Goal: Task Accomplishment & Management: Manage account settings

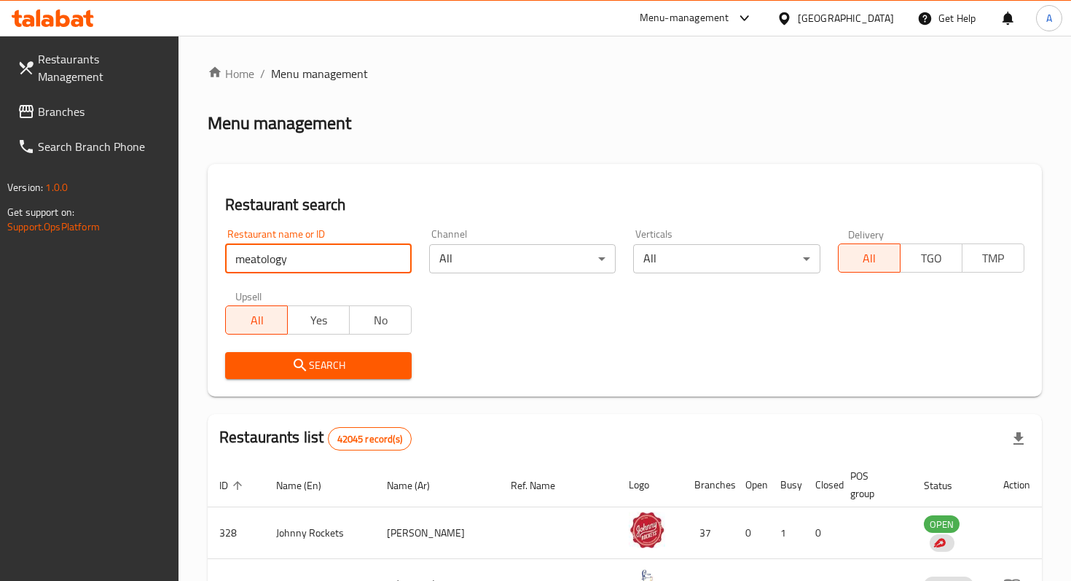
type input "meatology"
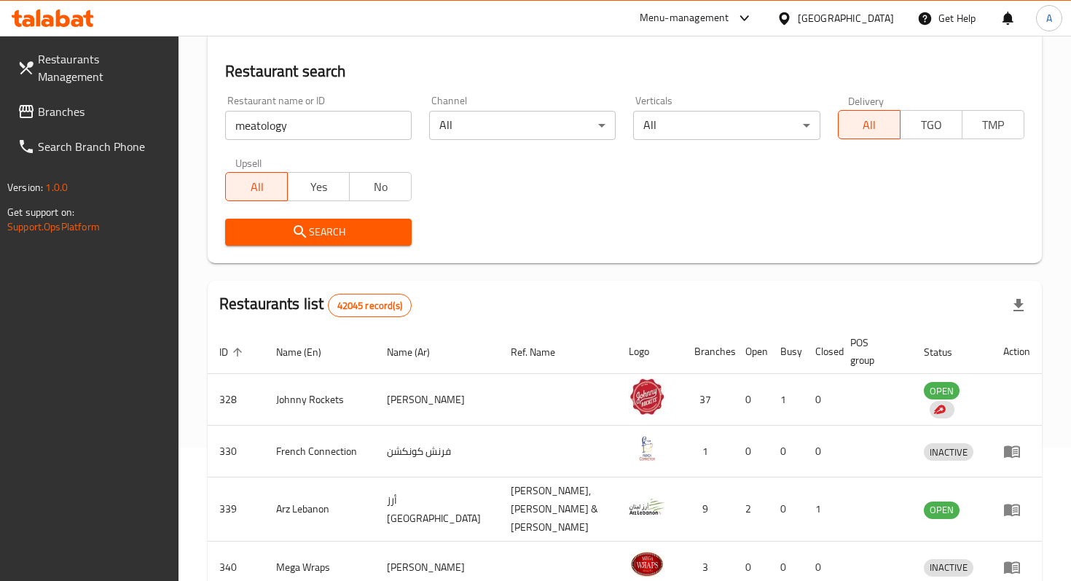
scroll to position [169, 0]
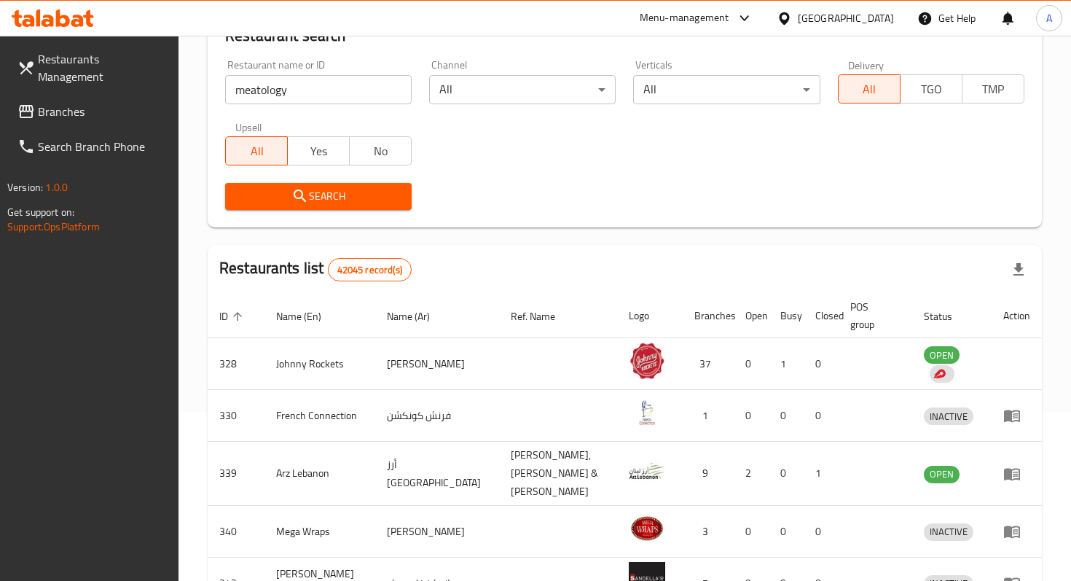
click at [310, 203] on span "Search" at bounding box center [318, 196] width 163 height 18
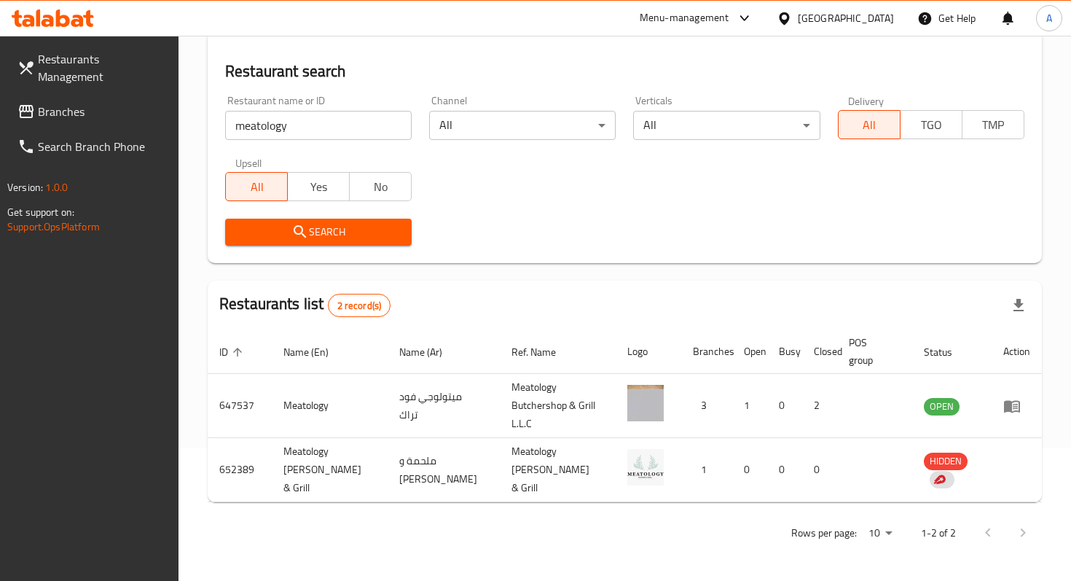
scroll to position [121, 0]
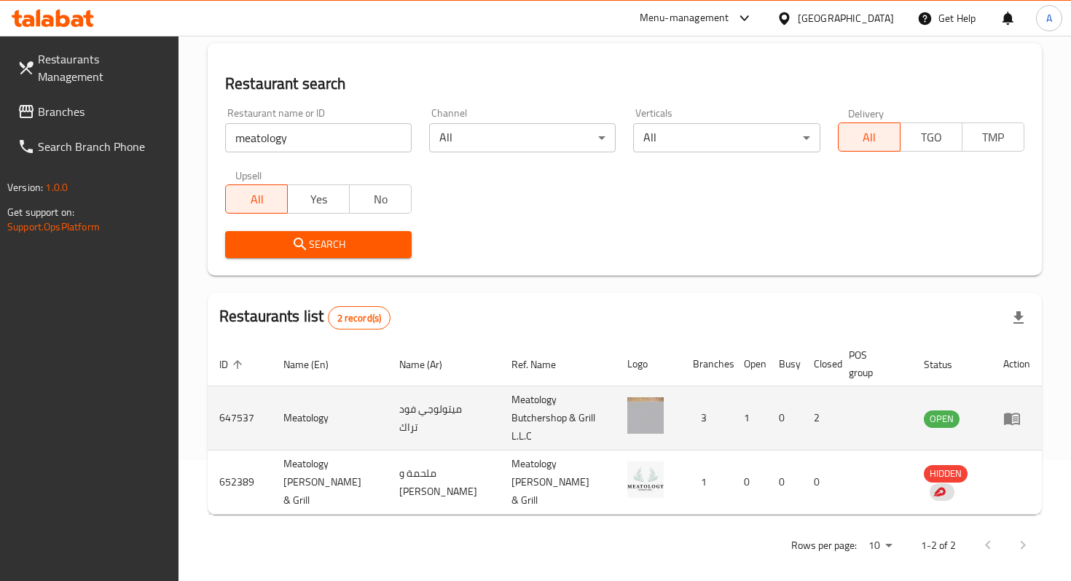
click at [1012, 429] on td "enhanced table" at bounding box center [1017, 418] width 50 height 64
click at [1011, 422] on icon "enhanced table" at bounding box center [1012, 419] width 16 height 12
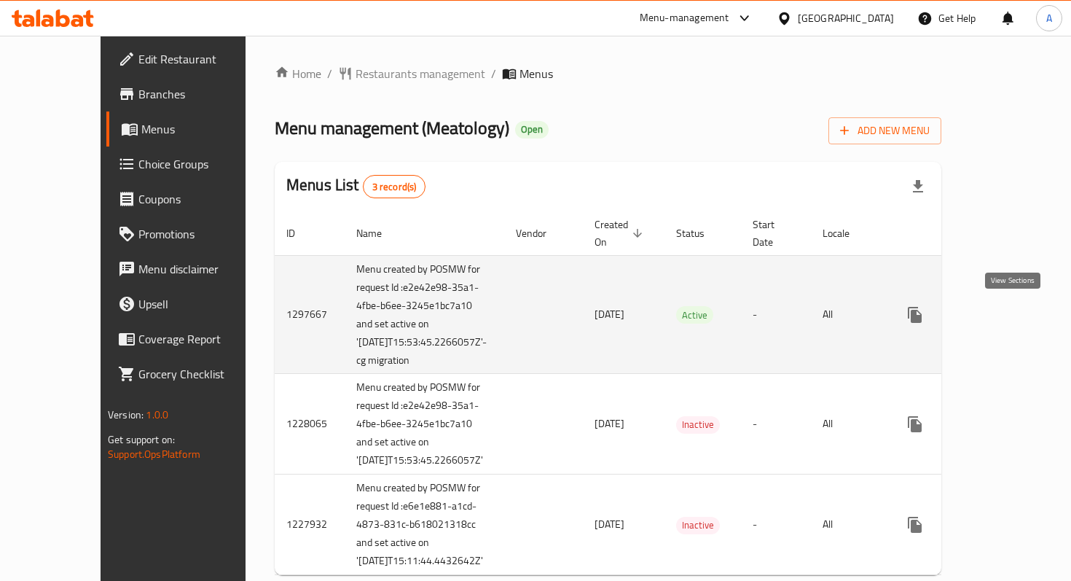
click at [1015, 321] on icon "enhanced table" at bounding box center [1020, 314] width 17 height 17
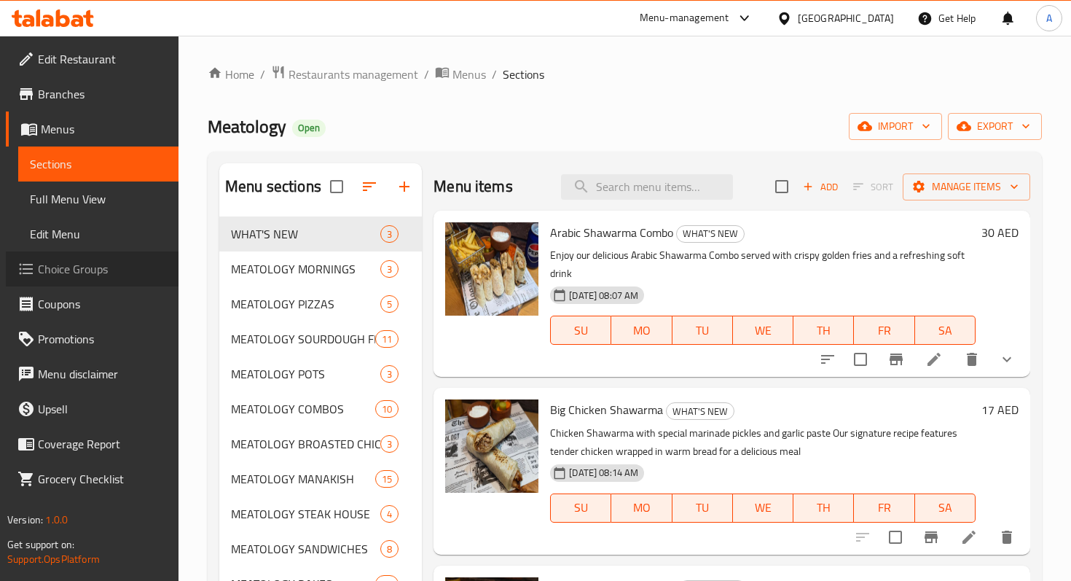
click at [58, 274] on span "Choice Groups" at bounding box center [102, 268] width 129 height 17
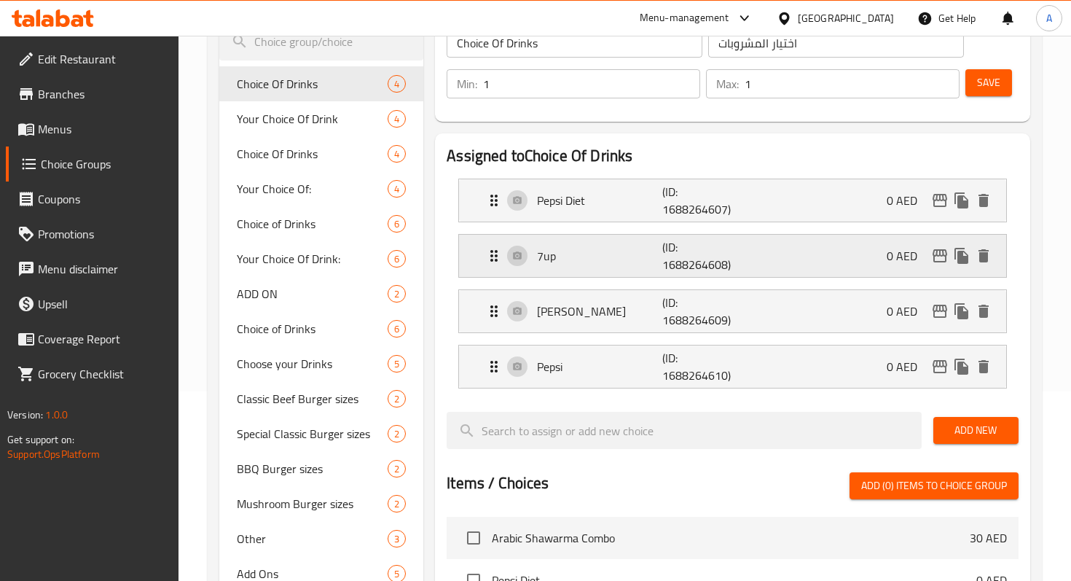
scroll to position [193, 0]
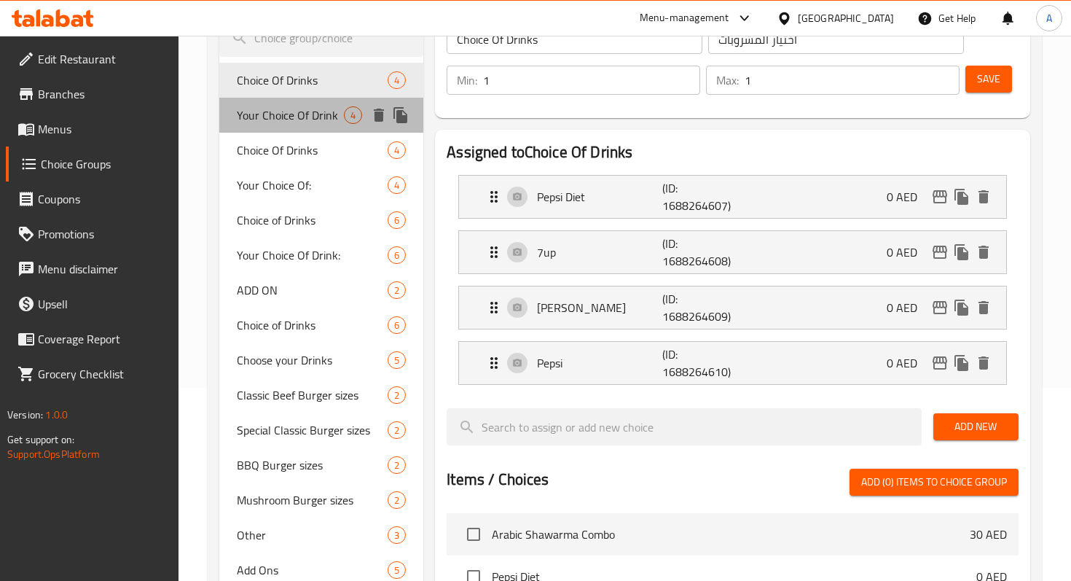
click at [292, 123] on span "Your Choice Of Drink" at bounding box center [290, 114] width 107 height 17
type input "Your Choice Of Drink"
type input "إختيارك من مشروب"
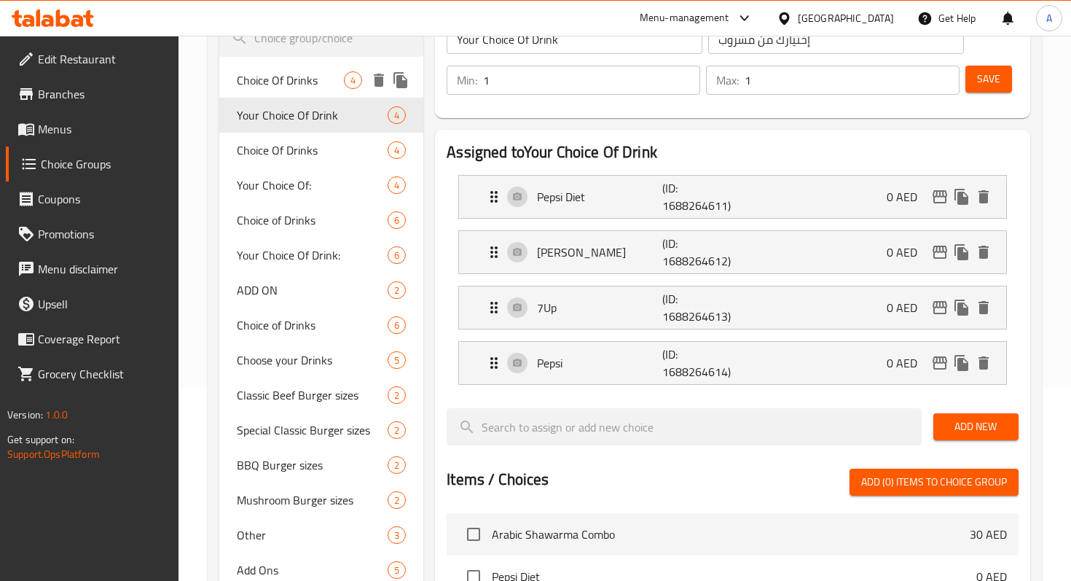
click at [279, 87] on span "Choice Of Drinks" at bounding box center [290, 79] width 107 height 17
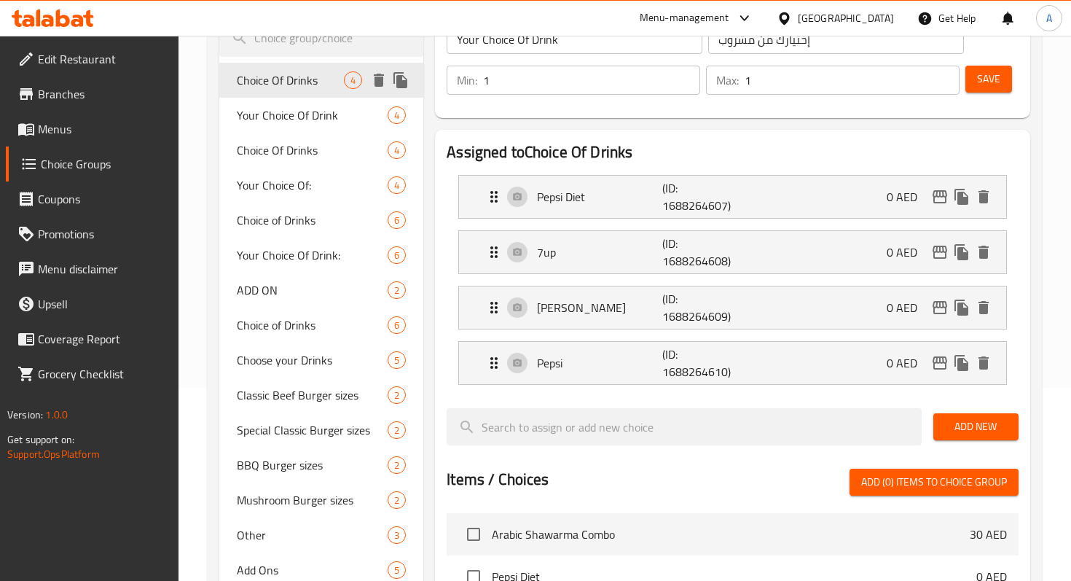
type input "Choice Of Drinks"
type input "اختيار المشروبات"
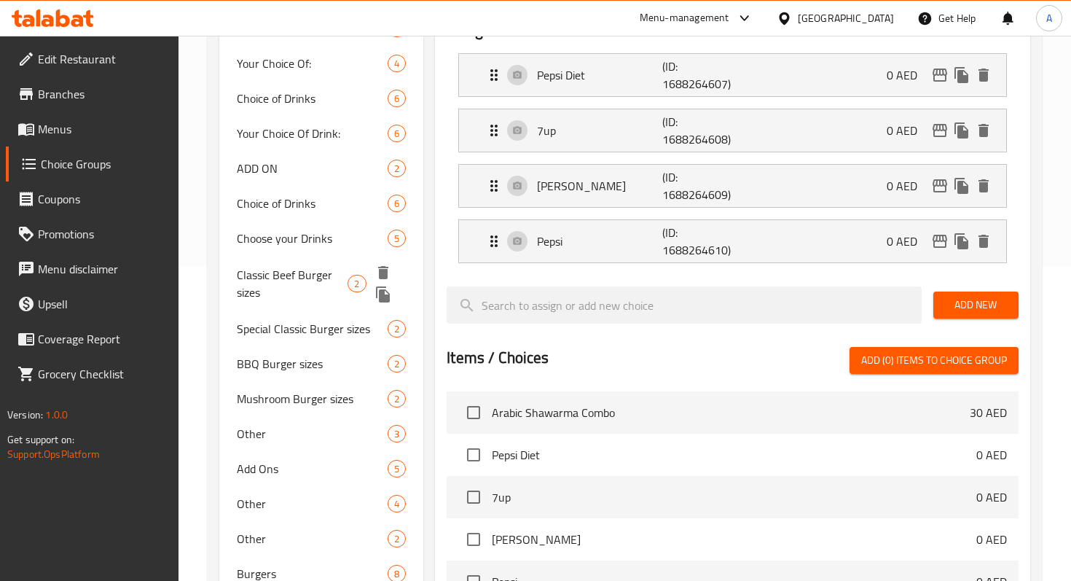
scroll to position [324, 0]
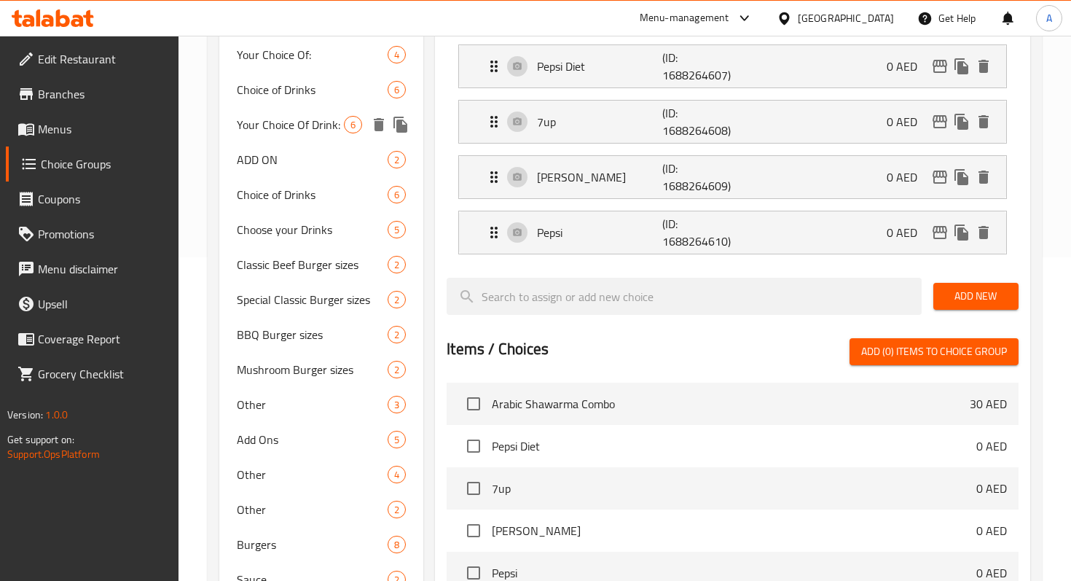
click at [300, 122] on span "Your Choice Of Drink:" at bounding box center [290, 124] width 107 height 17
type input "Your Choice Of Drink:"
type input "إختيارك من المشروب:"
type input "0"
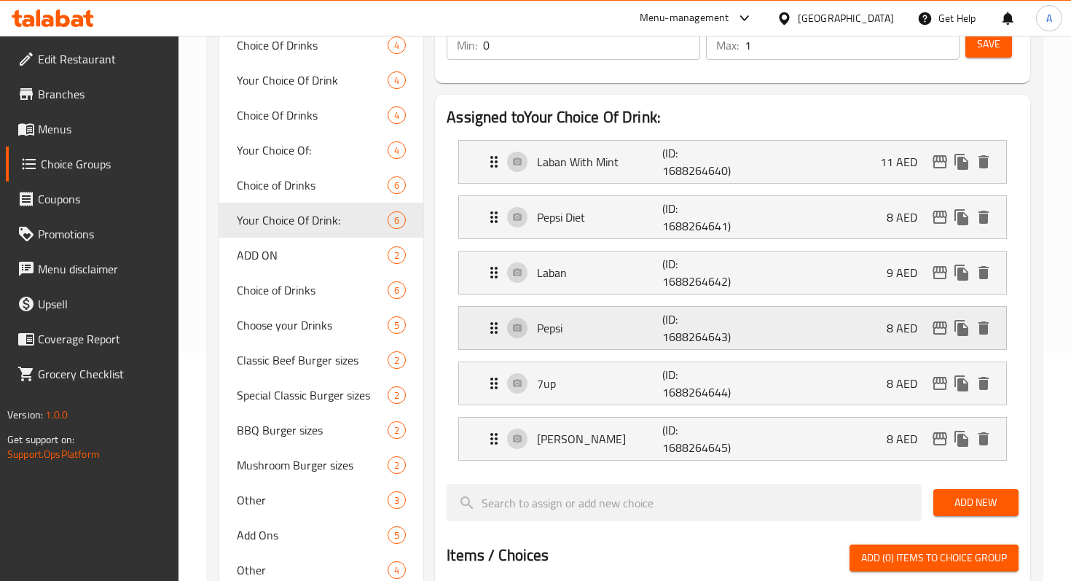
scroll to position [179, 0]
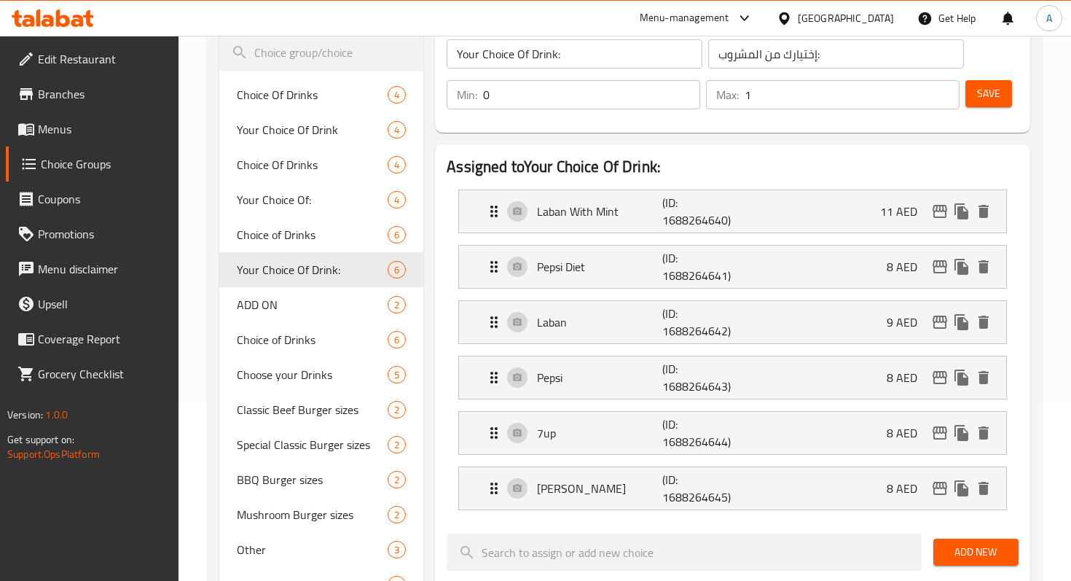
click at [101, 139] on link "Menus" at bounding box center [92, 129] width 173 height 35
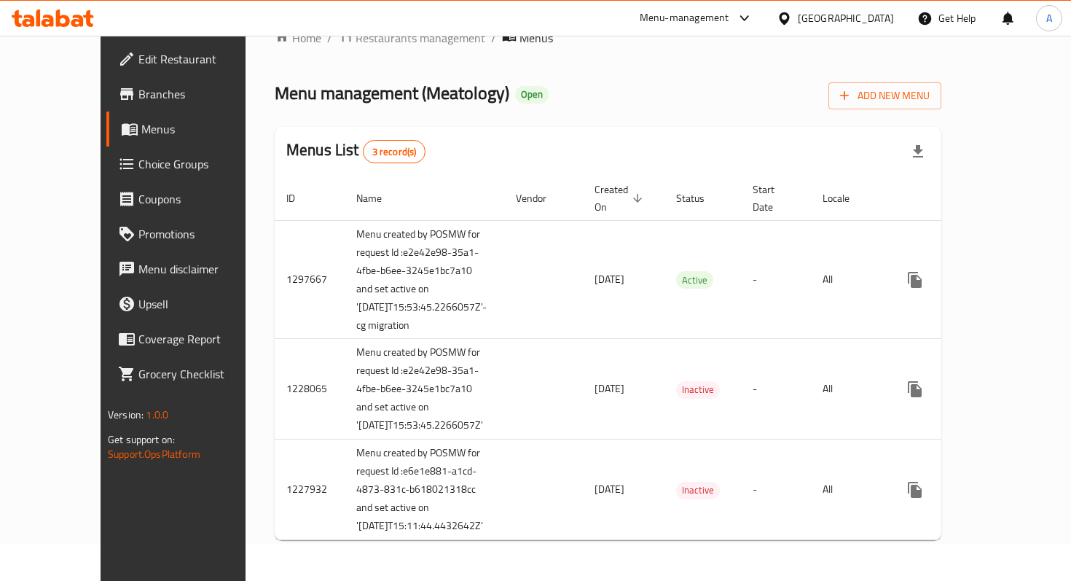
scroll to position [130, 0]
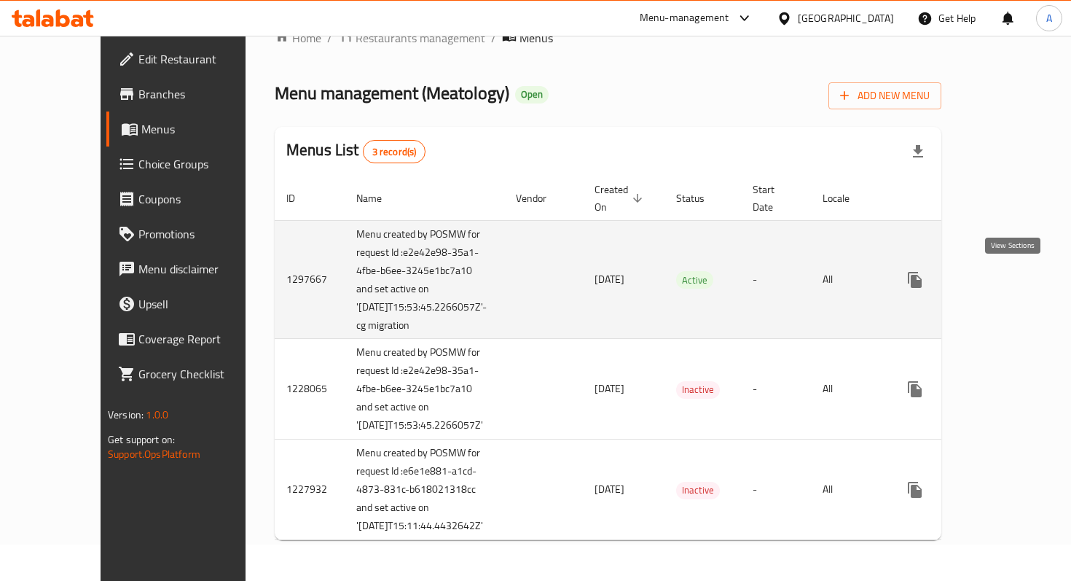
click at [1017, 271] on icon "enhanced table" at bounding box center [1020, 279] width 17 height 17
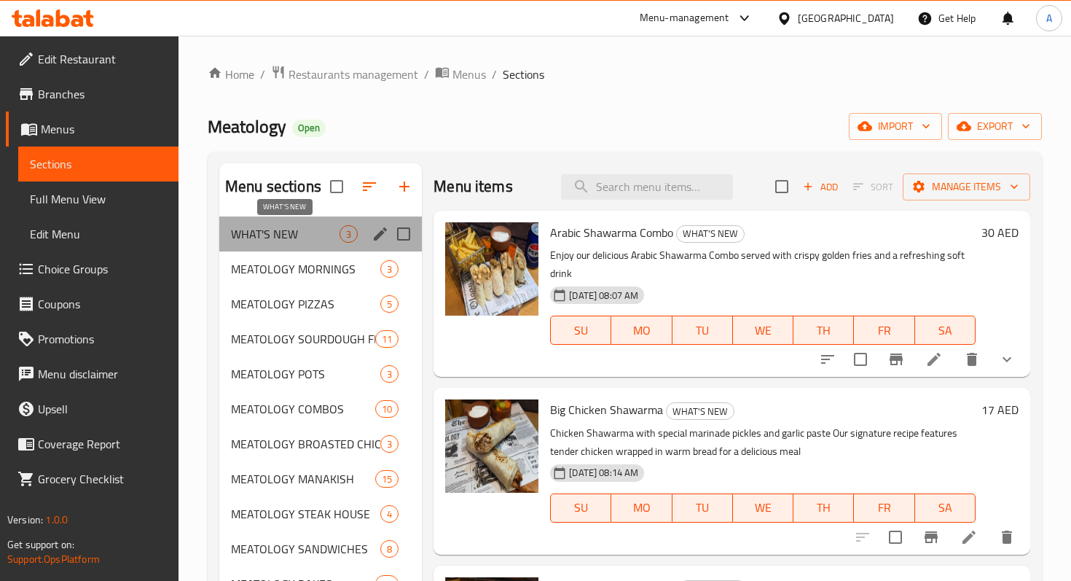
click at [284, 242] on span "WHAT'S NEW" at bounding box center [285, 233] width 109 height 17
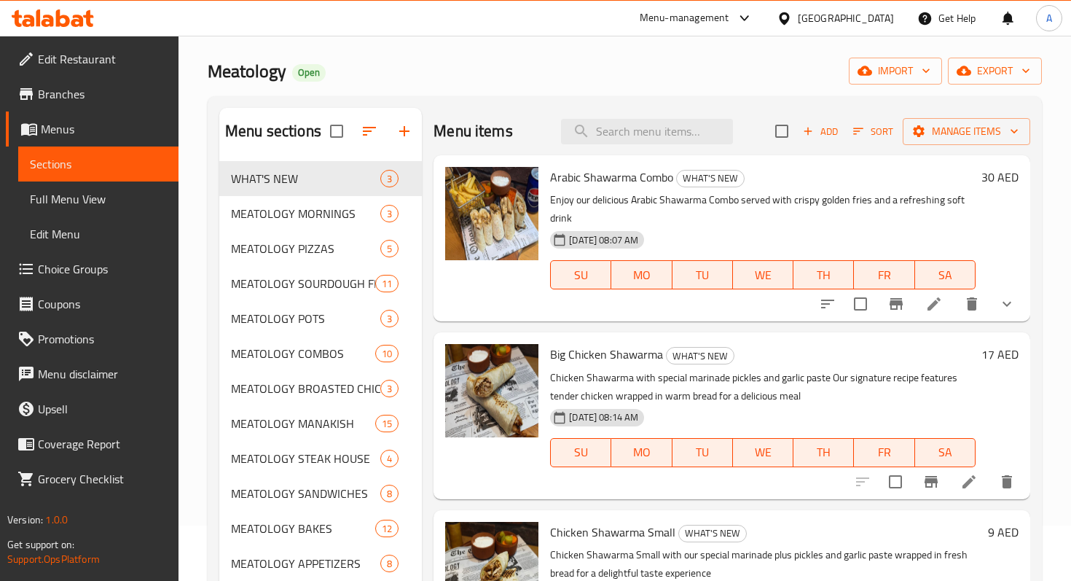
scroll to position [72, 0]
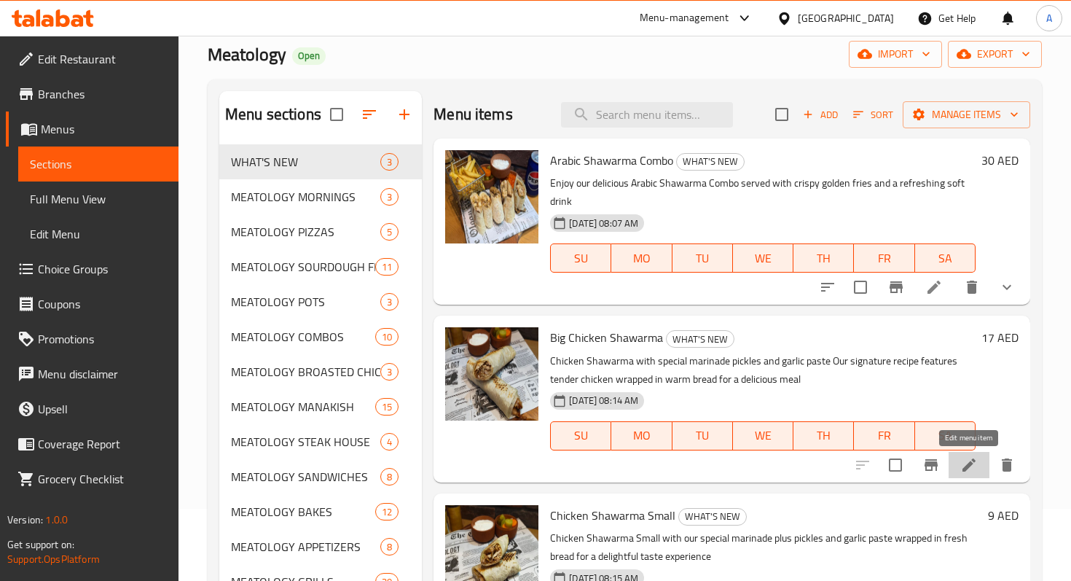
click at [974, 464] on icon at bounding box center [969, 464] width 17 height 17
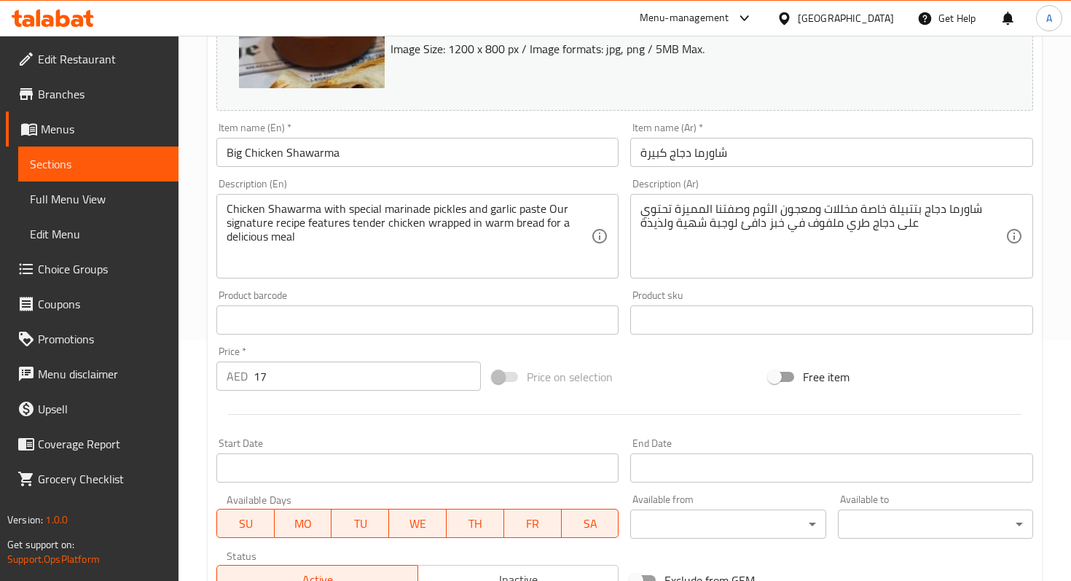
scroll to position [470, 0]
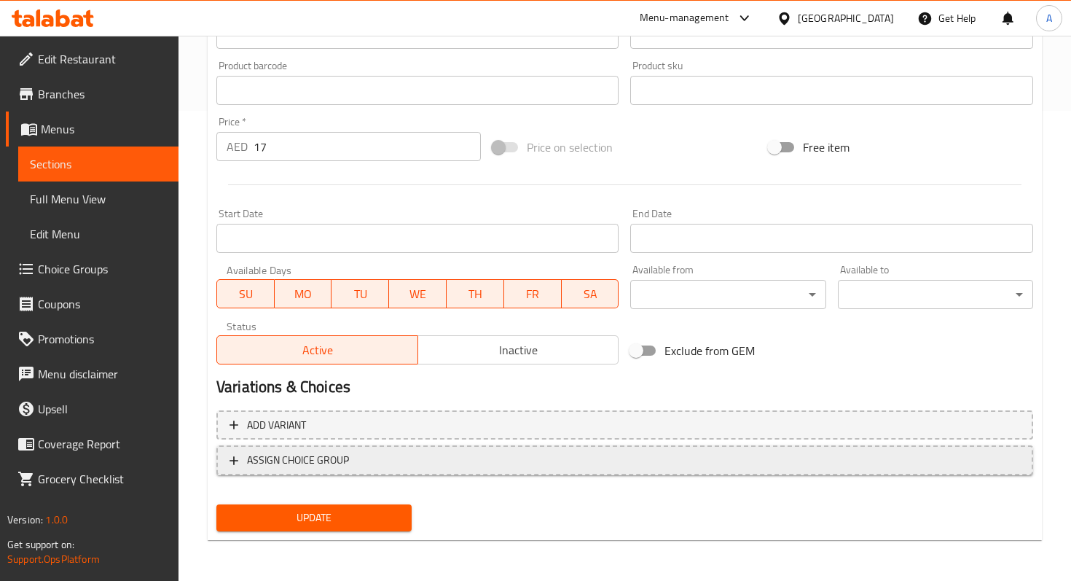
click at [339, 462] on span "ASSIGN CHOICE GROUP" at bounding box center [298, 460] width 102 height 18
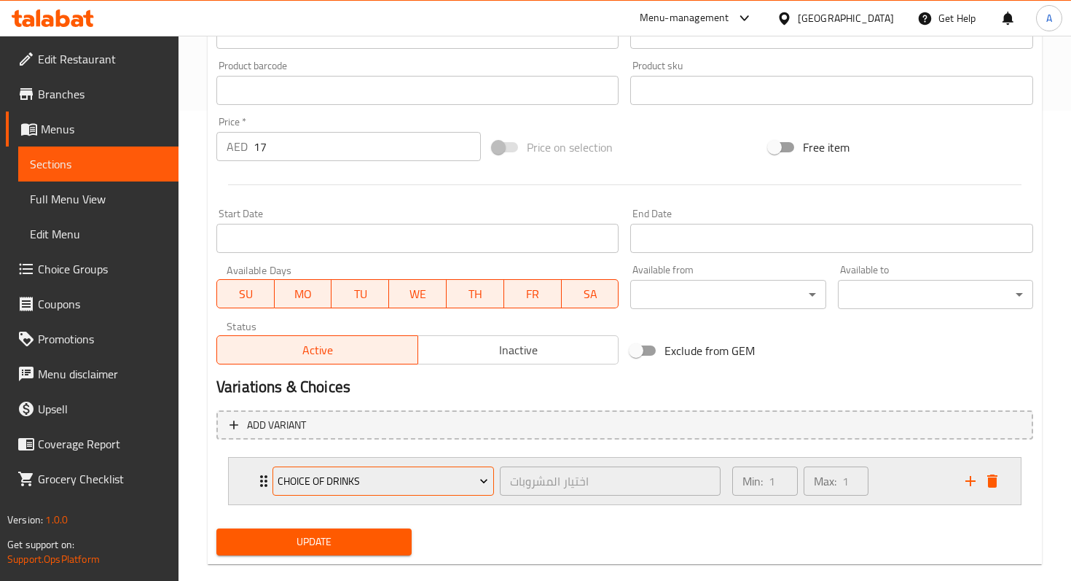
click at [346, 480] on span "Choice Of Drinks" at bounding box center [383, 481] width 211 height 18
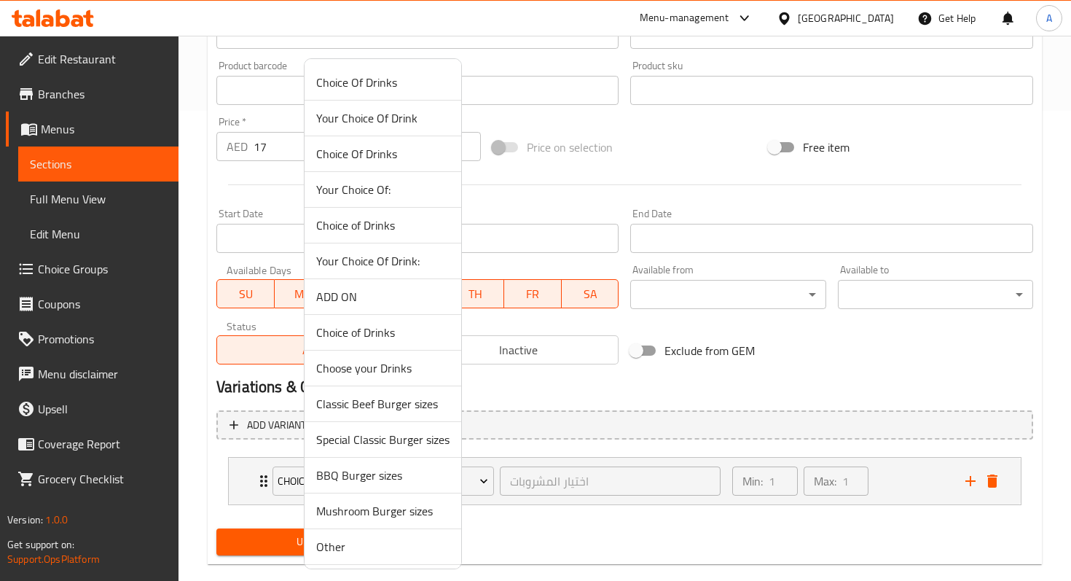
click at [372, 254] on span "Your Choice Of Drink:" at bounding box center [382, 260] width 133 height 17
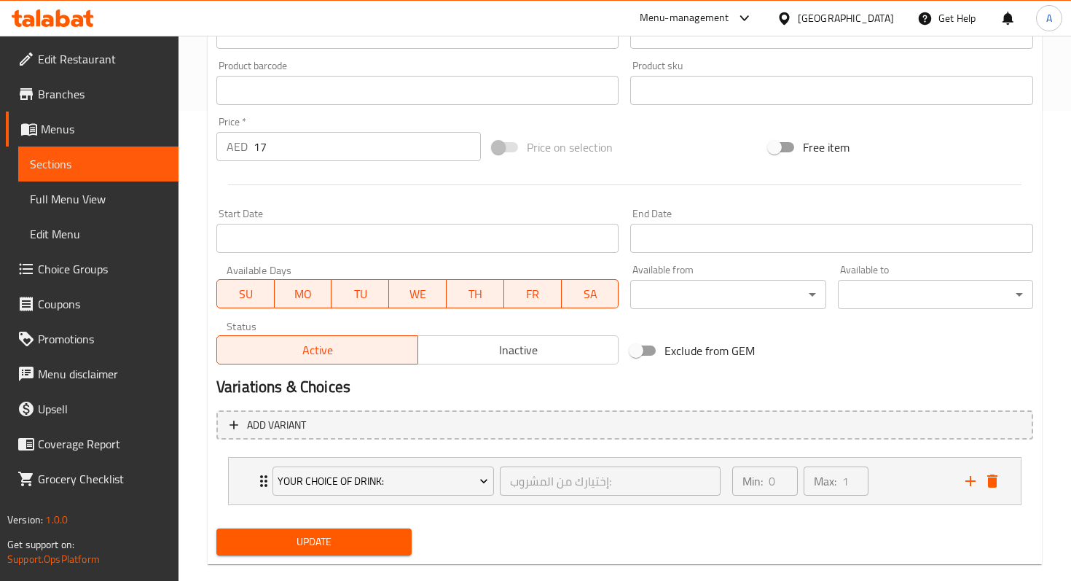
scroll to position [494, 0]
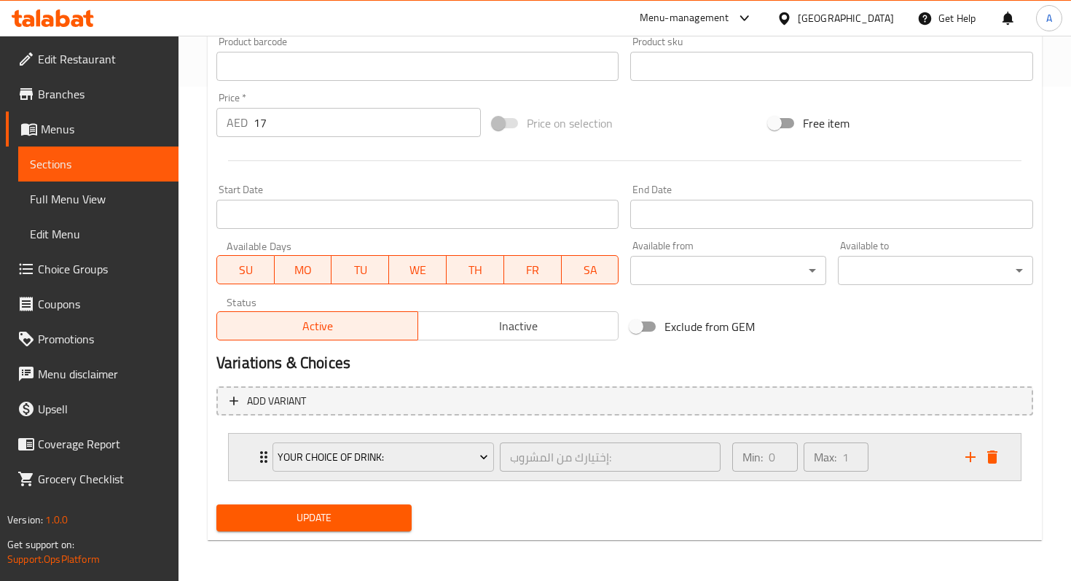
click at [259, 453] on icon "Expand" at bounding box center [263, 456] width 17 height 17
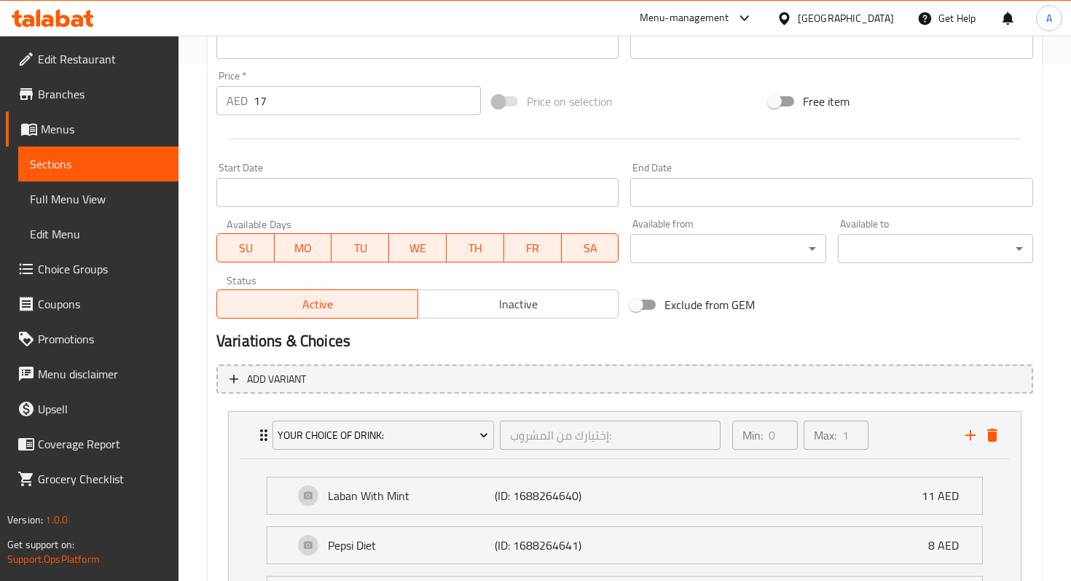
scroll to position [807, 0]
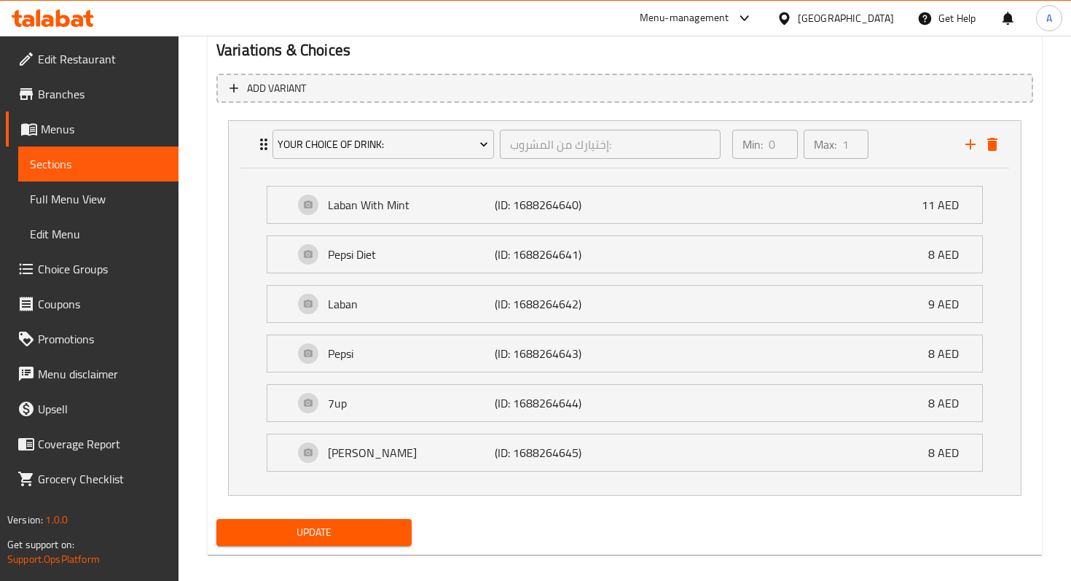
click at [359, 550] on div "Update" at bounding box center [314, 532] width 207 height 39
click at [359, 536] on span "Update" at bounding box center [314, 532] width 172 height 18
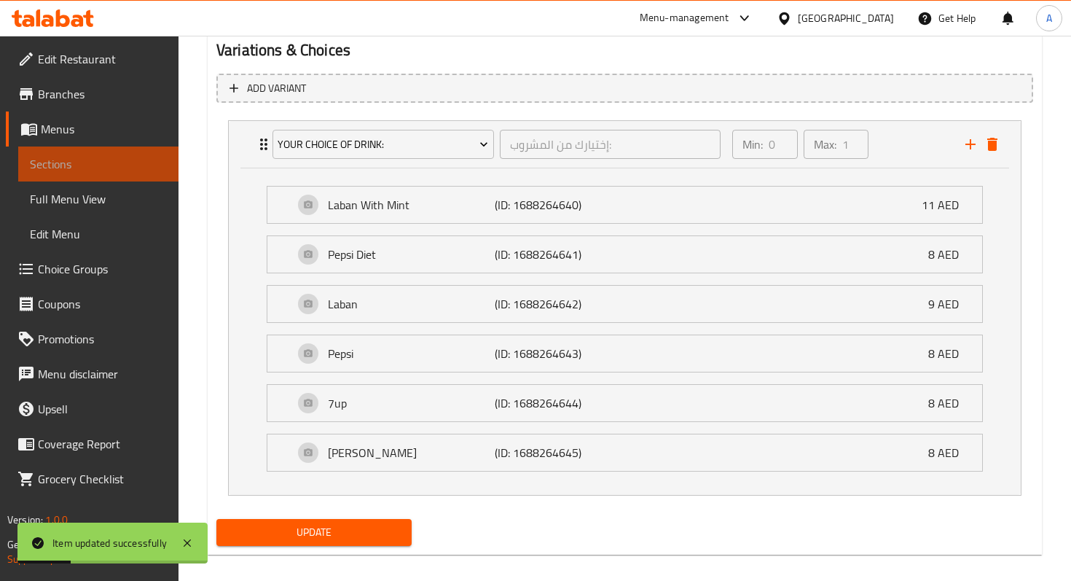
click at [118, 160] on span "Sections" at bounding box center [98, 163] width 137 height 17
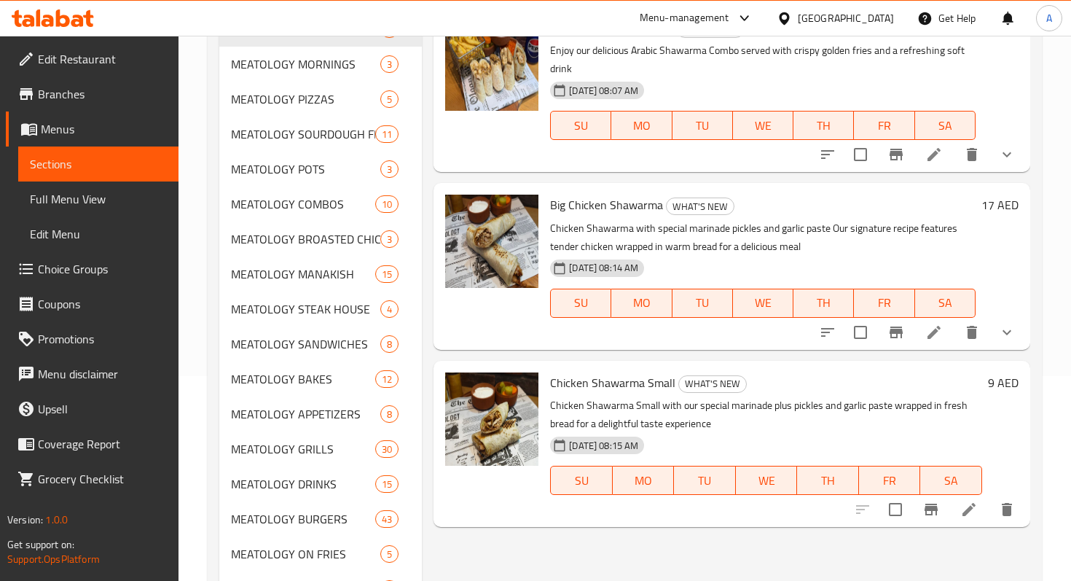
scroll to position [206, 0]
click at [962, 509] on icon at bounding box center [969, 508] width 17 height 17
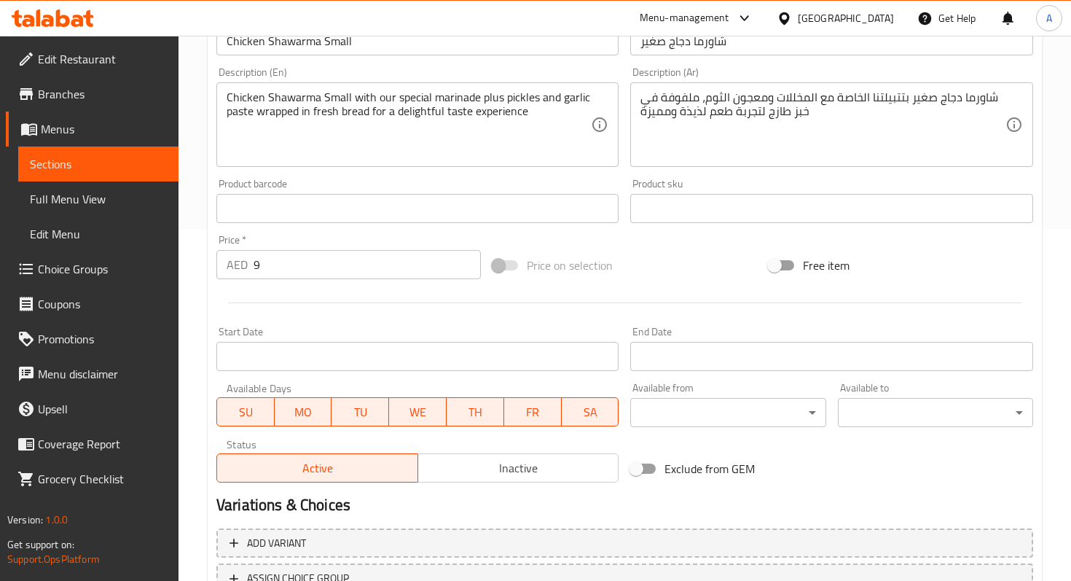
scroll to position [470, 0]
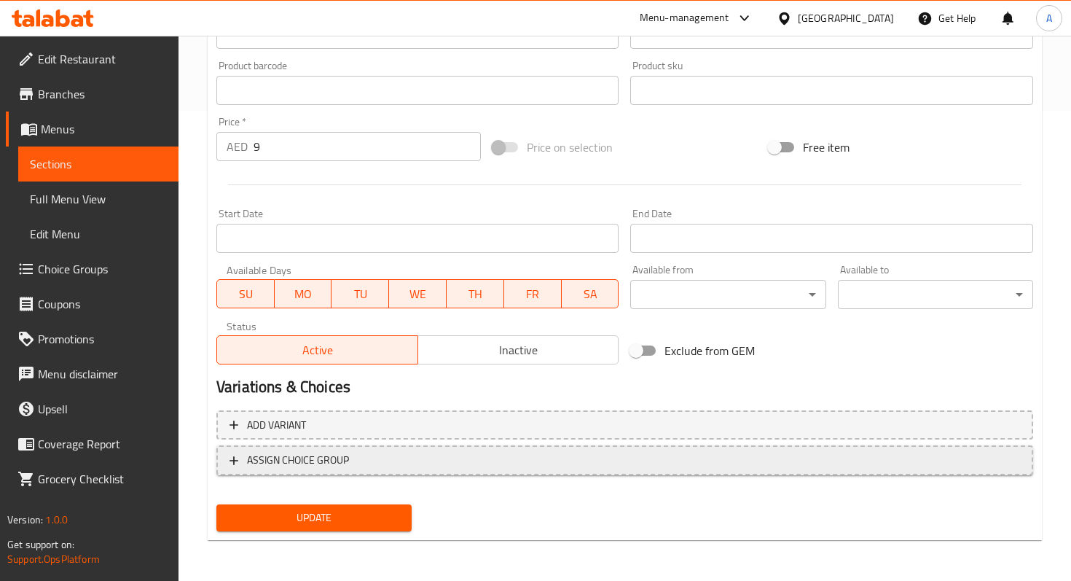
click at [368, 456] on span "ASSIGN CHOICE GROUP" at bounding box center [625, 460] width 791 height 18
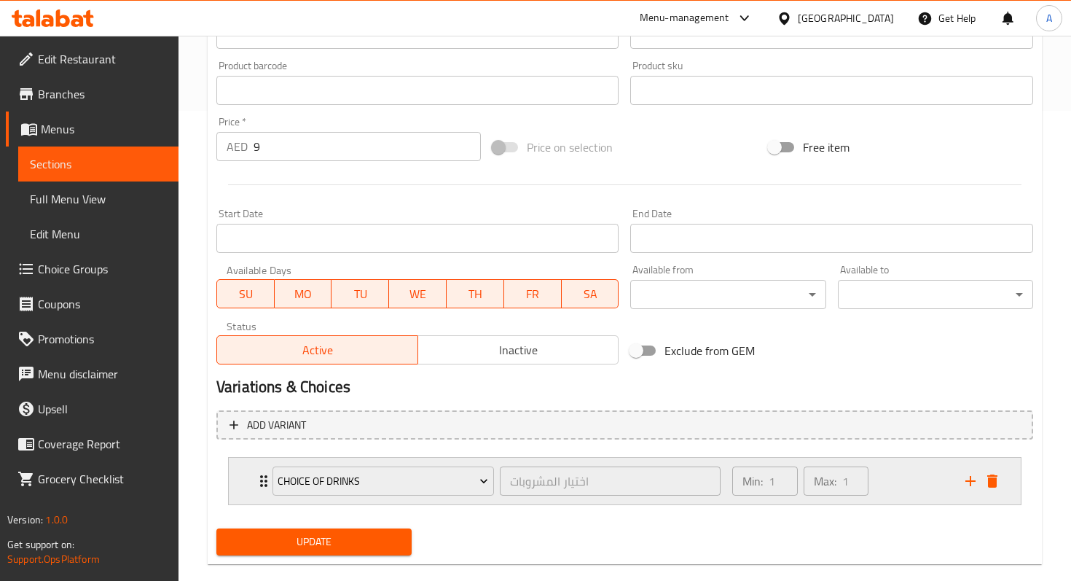
click at [265, 478] on div "Choice Of Drinks اختيار المشروبات ​" at bounding box center [497, 481] width 466 height 47
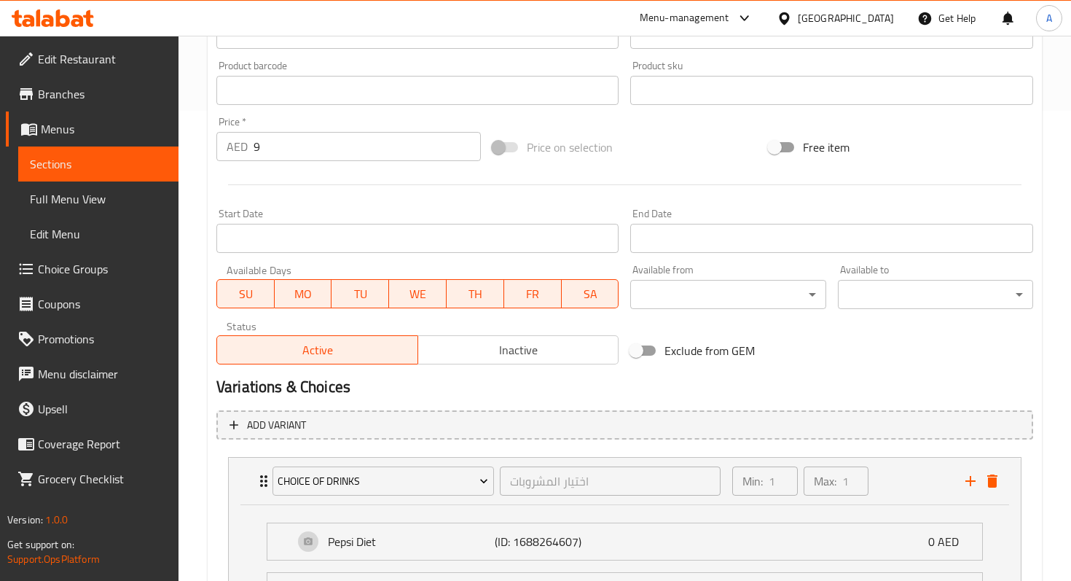
scroll to position [722, 0]
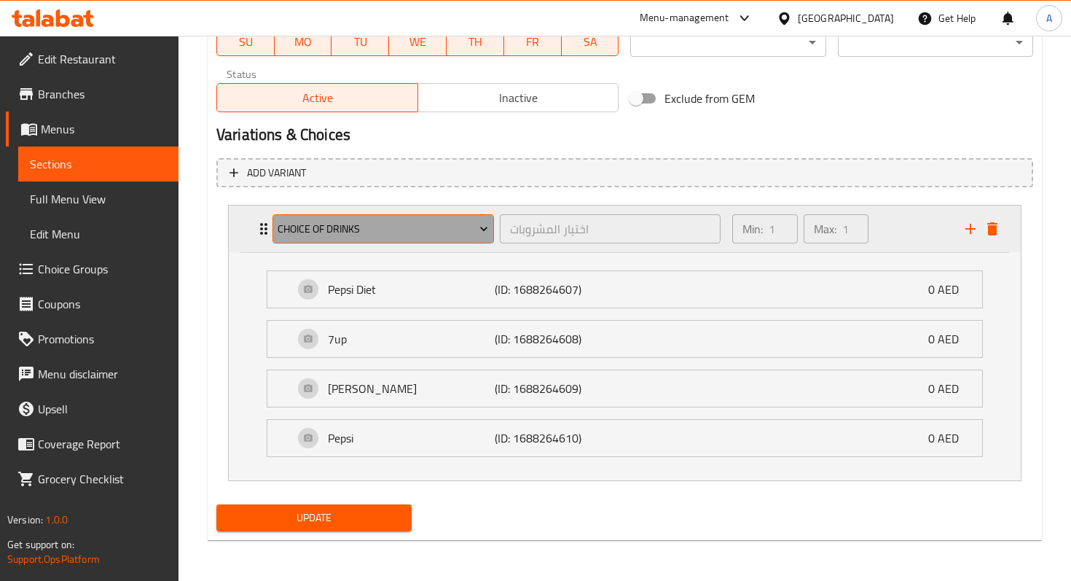
click at [308, 231] on span "Choice Of Drinks" at bounding box center [383, 229] width 211 height 18
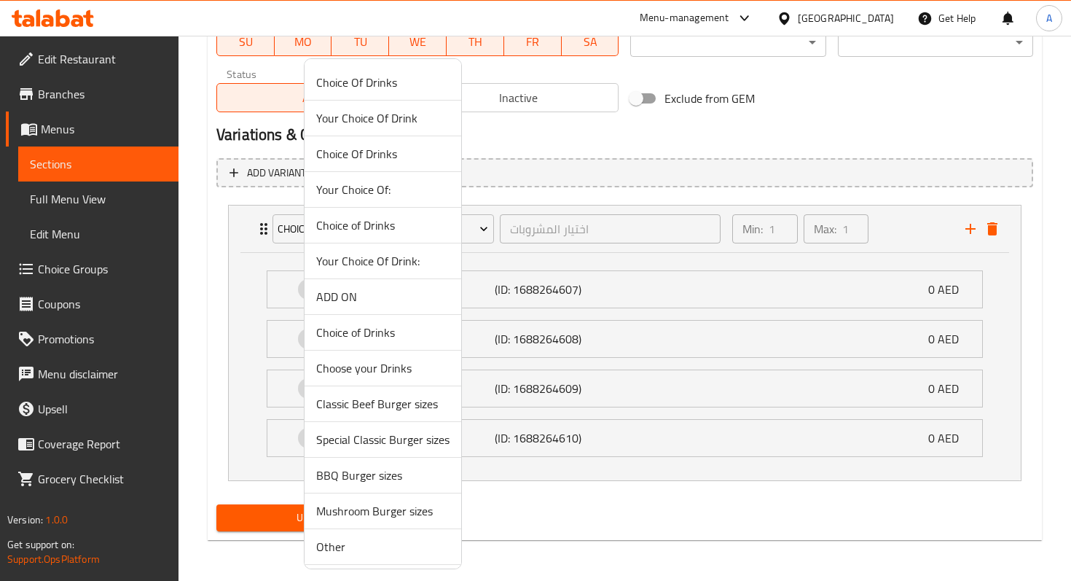
click at [356, 259] on span "Your Choice Of Drink:" at bounding box center [382, 260] width 133 height 17
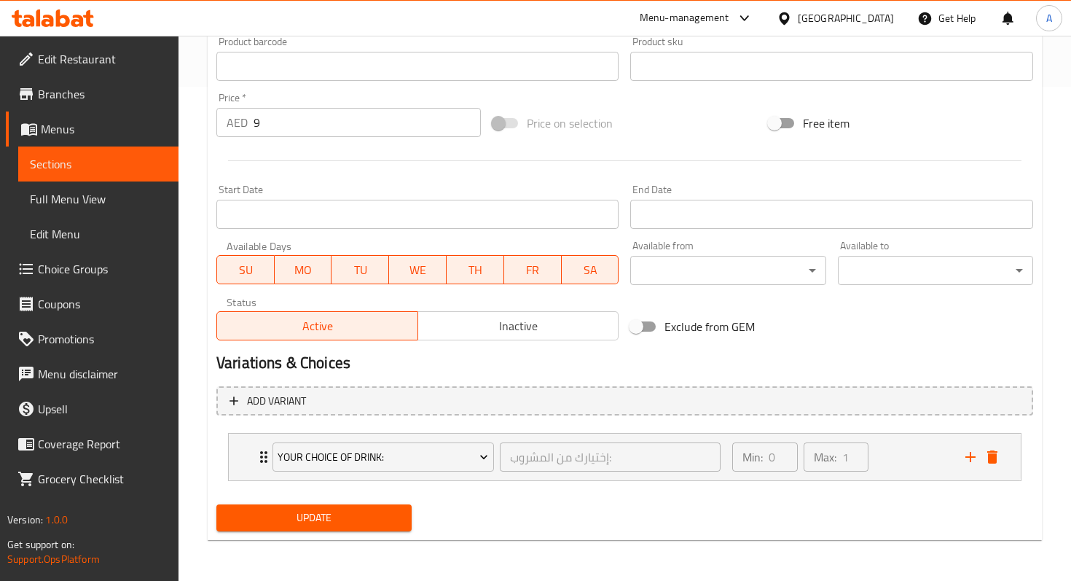
scroll to position [494, 0]
click at [261, 451] on icon "Expand" at bounding box center [263, 456] width 17 height 17
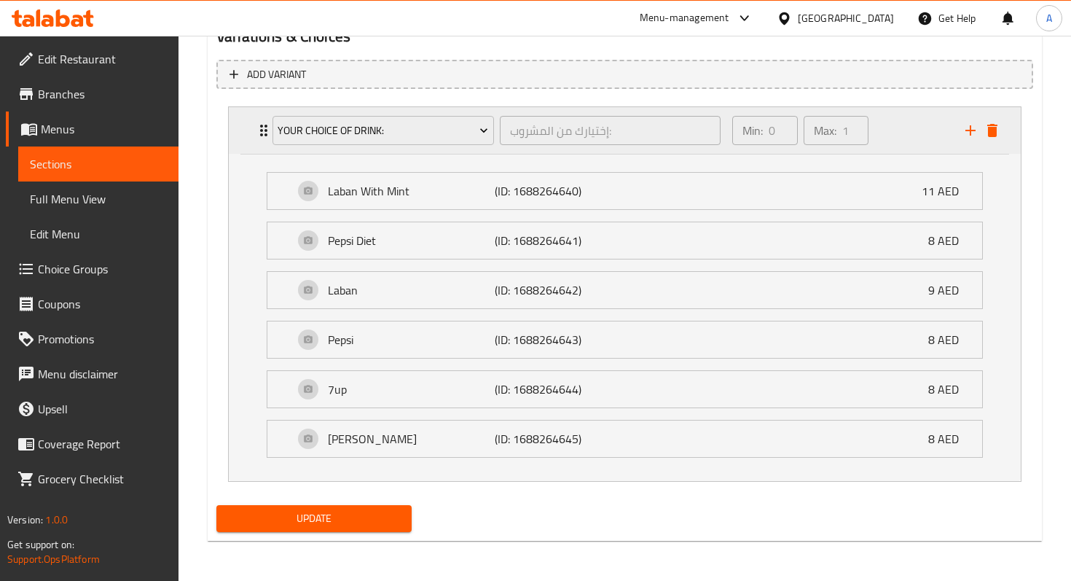
scroll to position [821, 0]
click at [319, 513] on span "Update" at bounding box center [314, 518] width 172 height 18
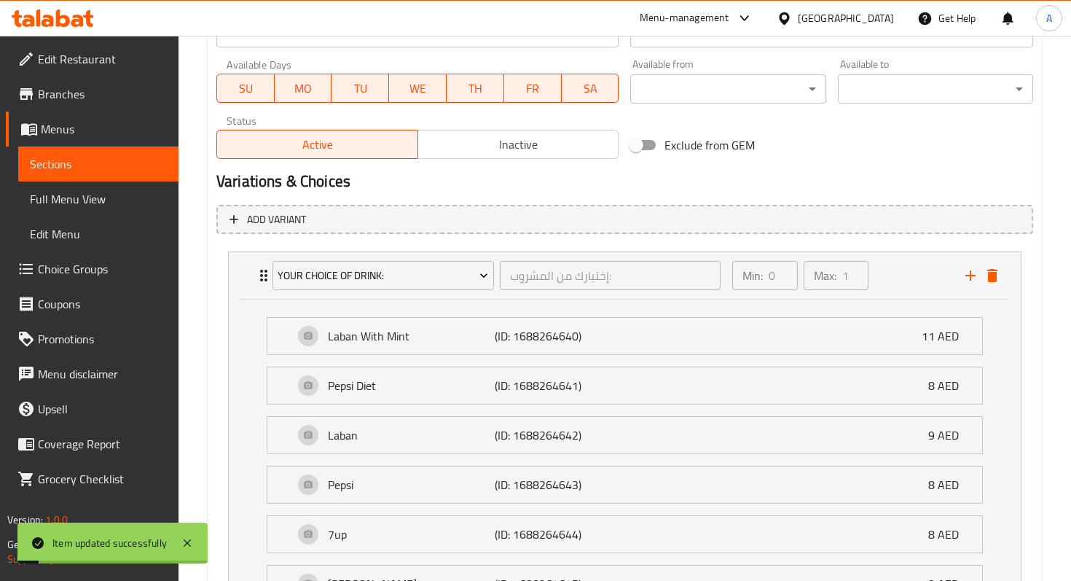
scroll to position [461, 0]
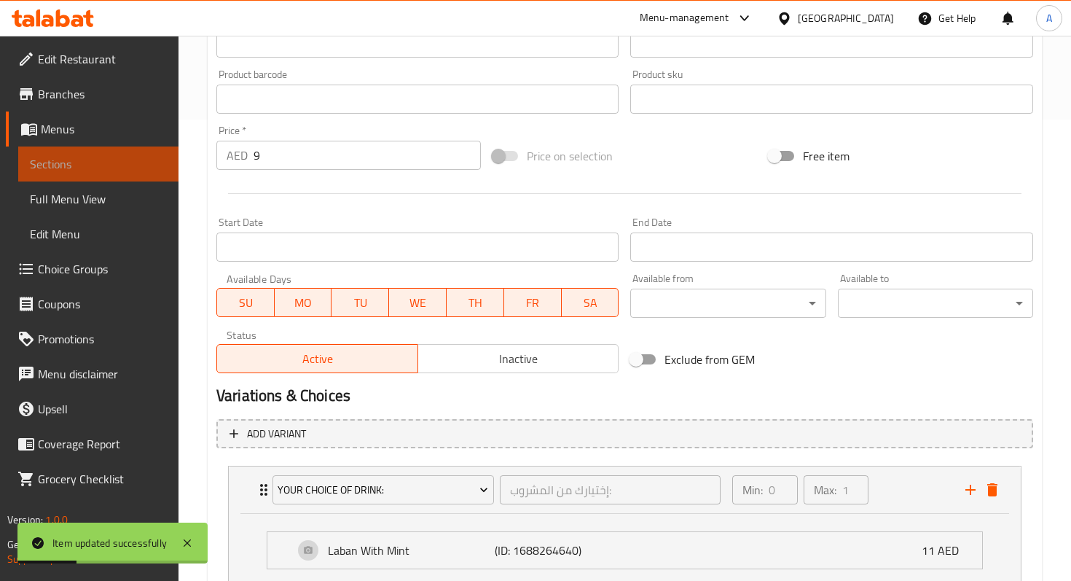
click at [95, 154] on link "Sections" at bounding box center [98, 164] width 160 height 35
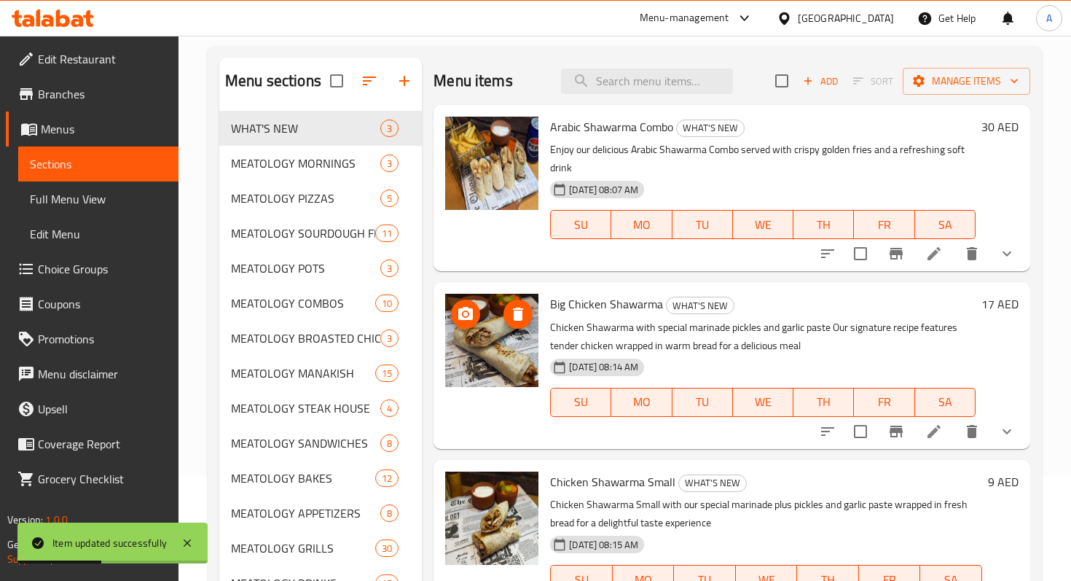
scroll to position [48, 0]
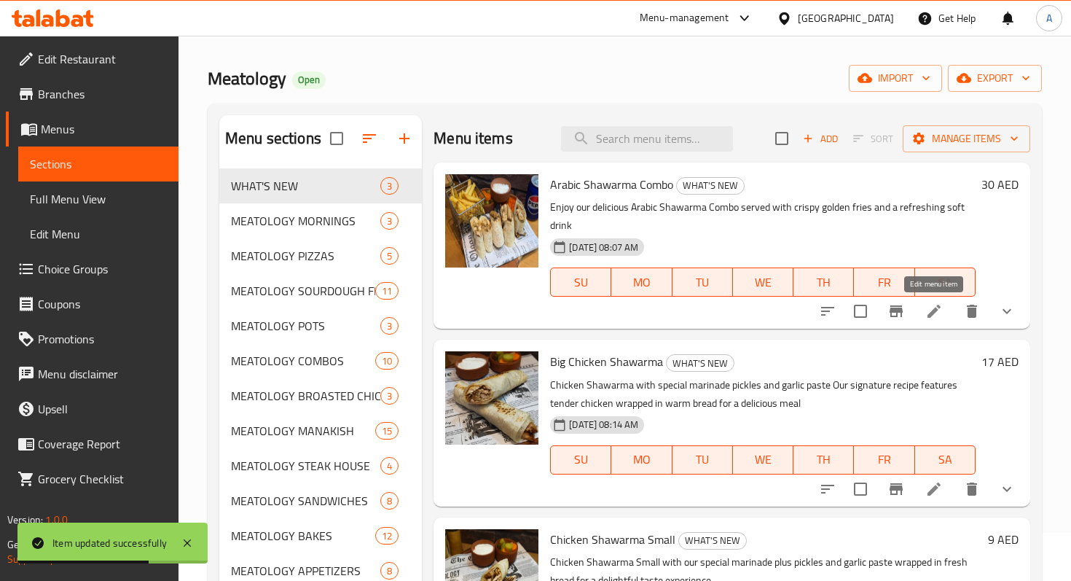
click at [935, 316] on icon at bounding box center [934, 310] width 17 height 17
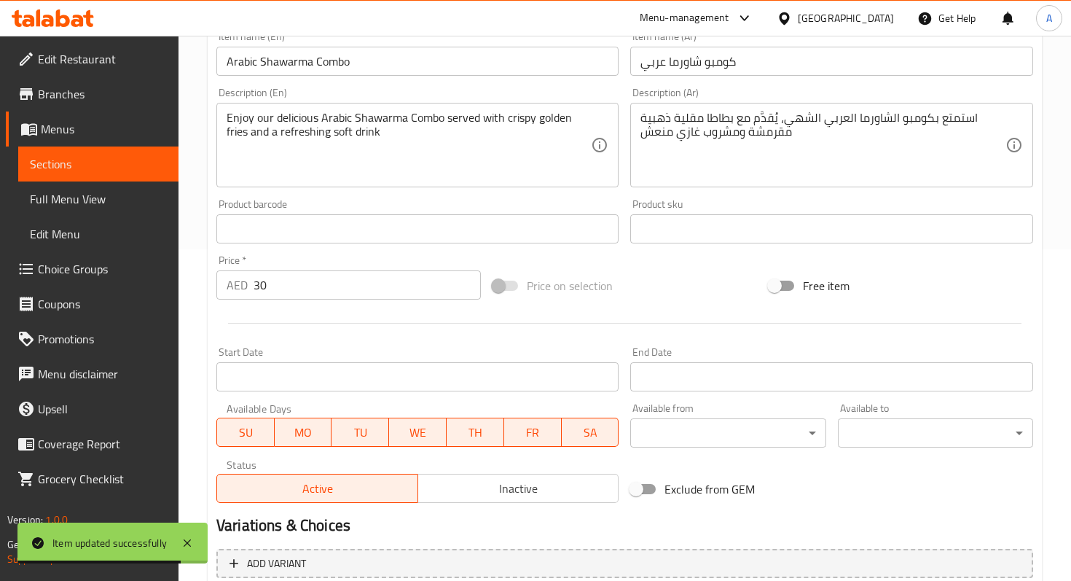
scroll to position [494, 0]
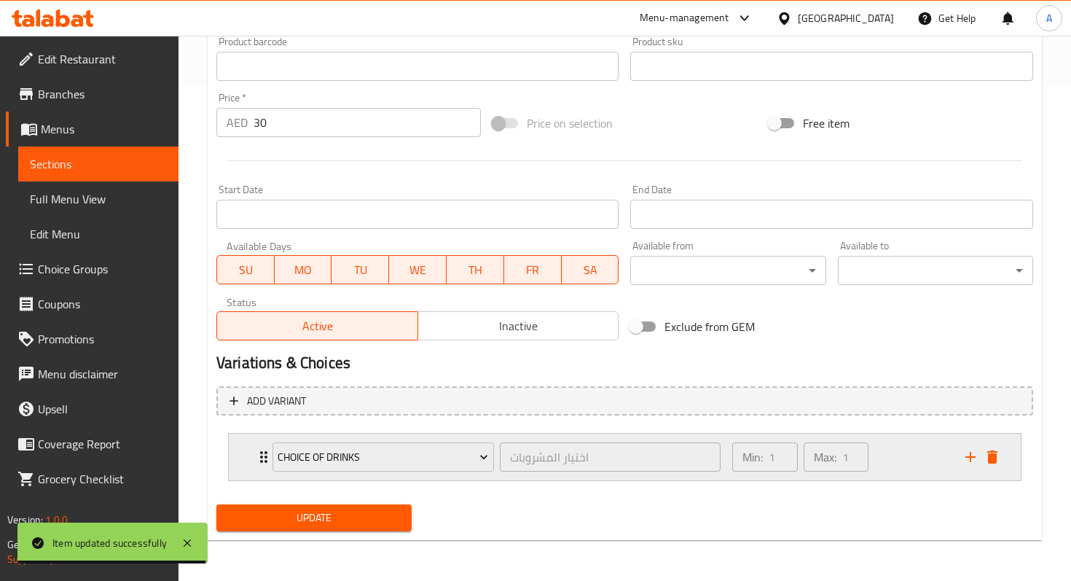
click at [270, 454] on div "Choice Of Drinks" at bounding box center [383, 457] width 227 height 35
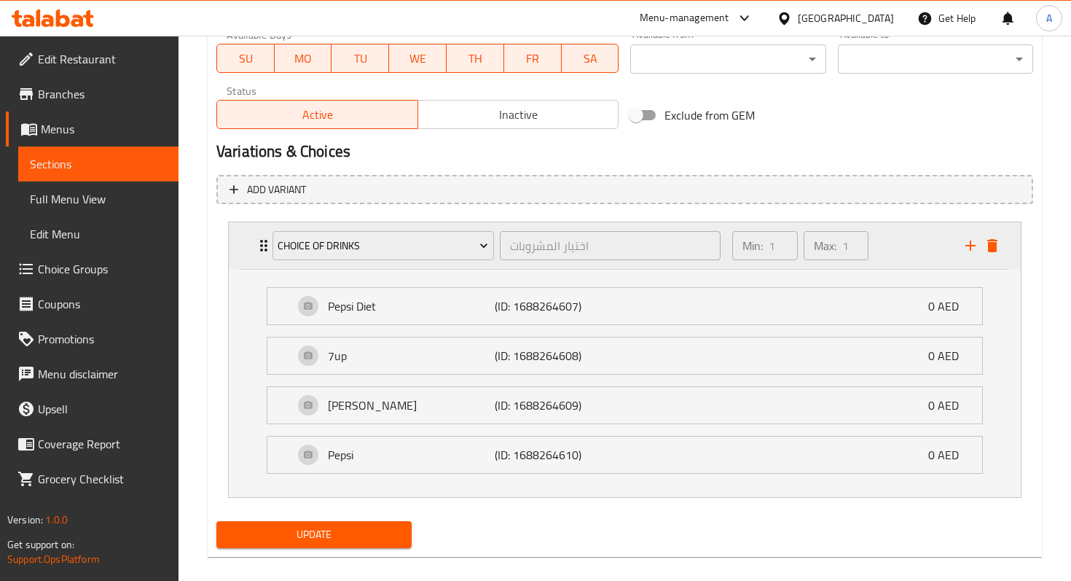
scroll to position [722, 0]
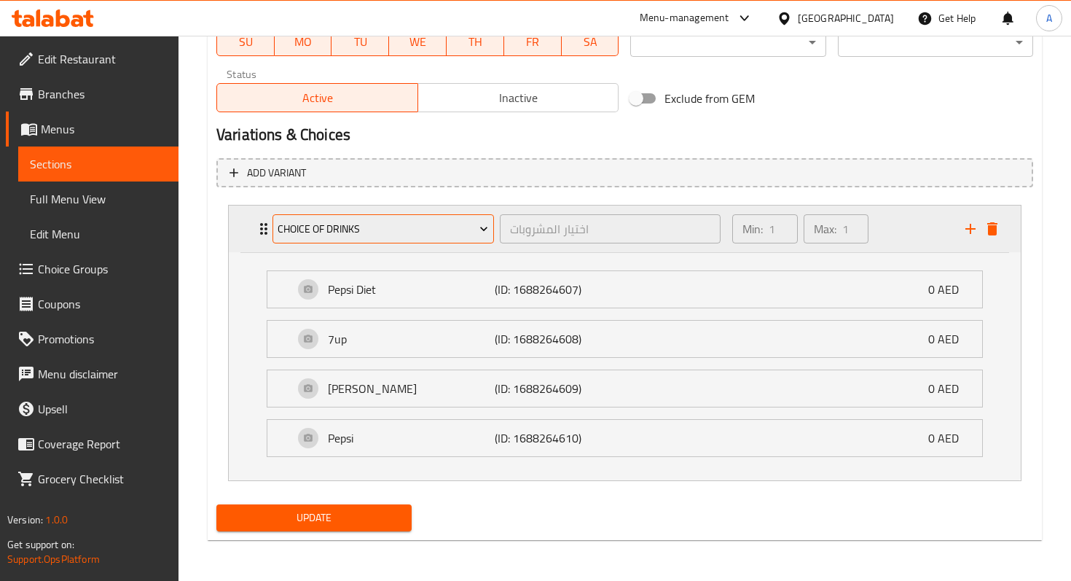
click at [477, 234] on icon "Expand" at bounding box center [484, 229] width 15 height 15
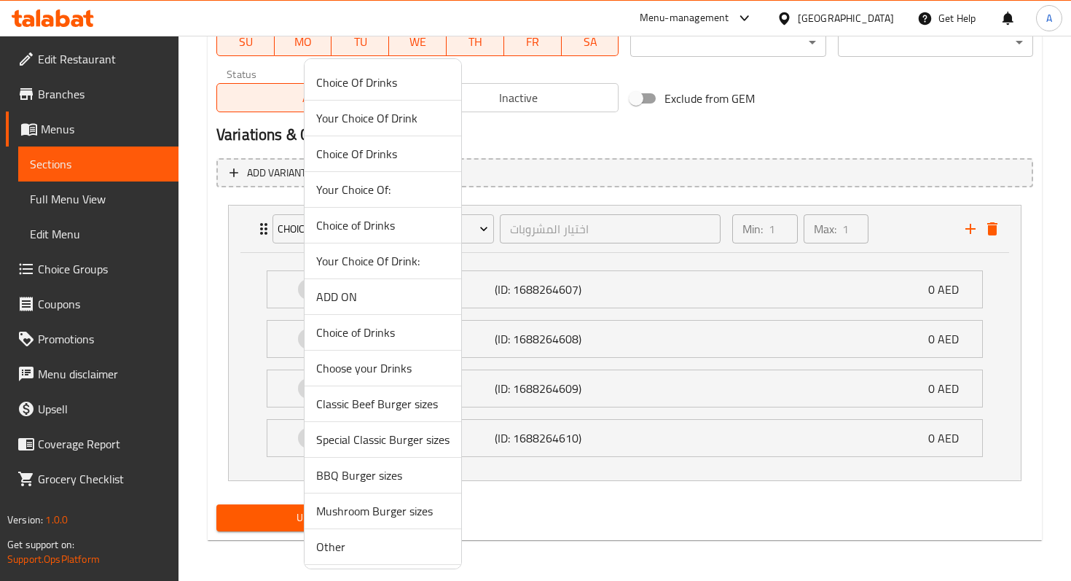
click at [383, 262] on span "Your Choice Of Drink:" at bounding box center [382, 260] width 133 height 17
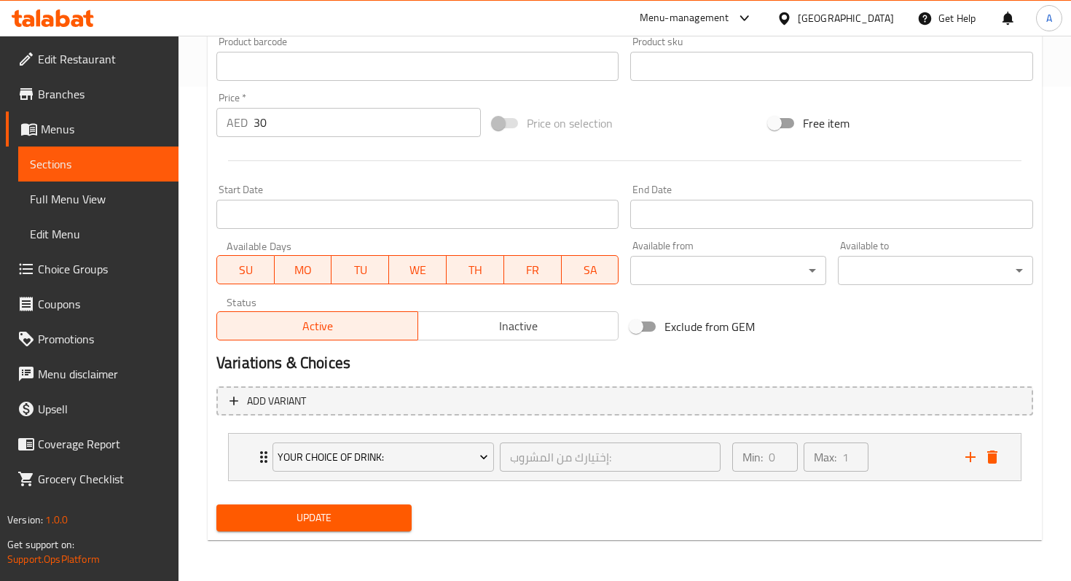
scroll to position [494, 0]
click at [268, 453] on div "Your Choice Of Drink: إختيارك من المشروب: ​" at bounding box center [497, 457] width 466 height 47
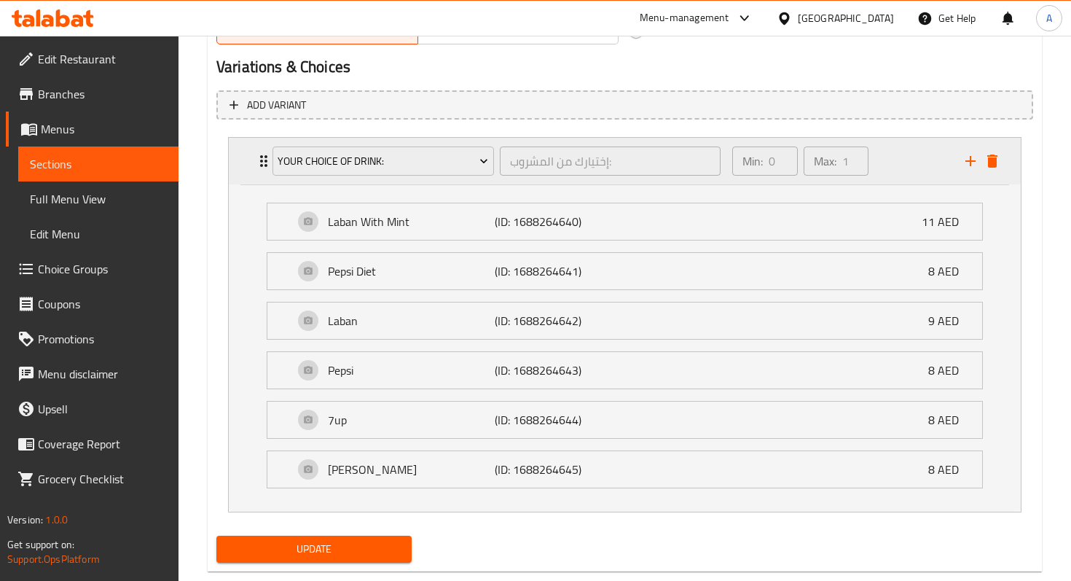
scroll to position [808, 0]
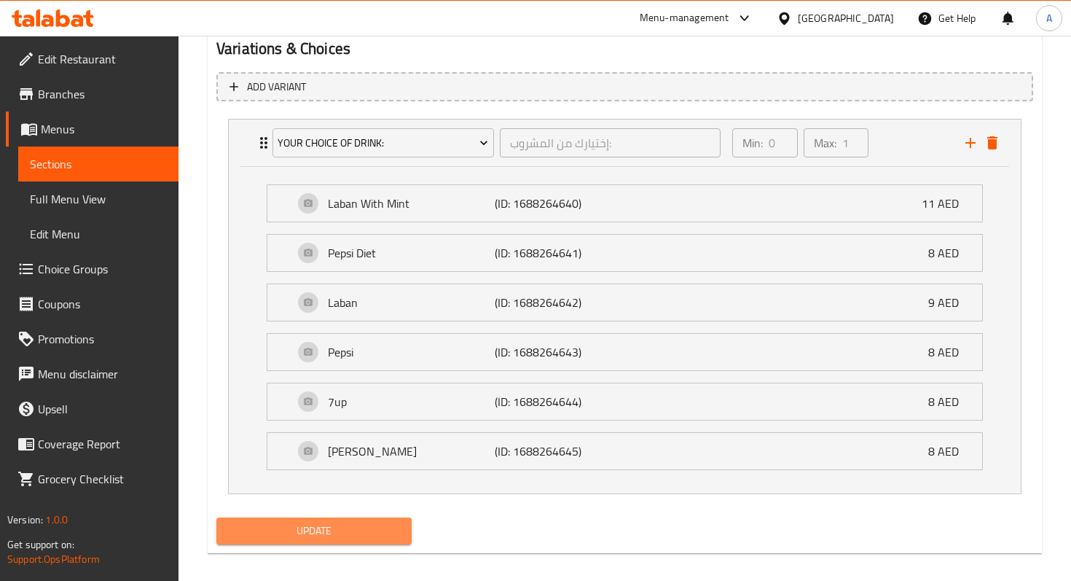
click at [295, 530] on span "Update" at bounding box center [314, 531] width 172 height 18
